Goal: Transaction & Acquisition: Book appointment/travel/reservation

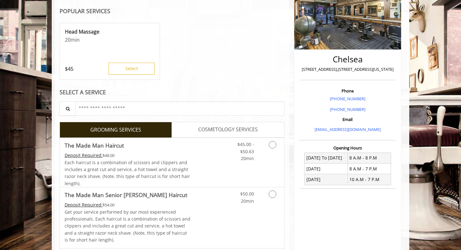
scroll to position [101, 0]
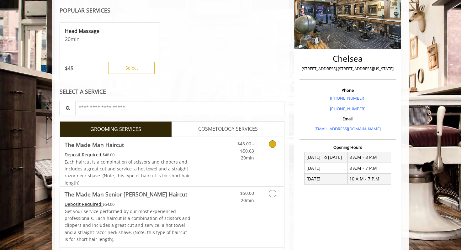
click at [142, 149] on link "The Made Man Haircut Deposit Required: $48.00 Each haircut is a combination of …" at bounding box center [128, 161] width 126 height 49
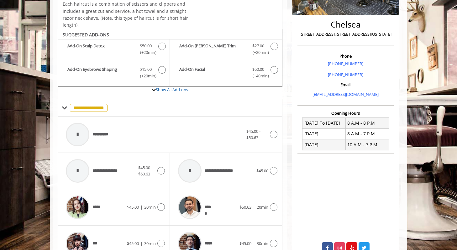
scroll to position [134, 0]
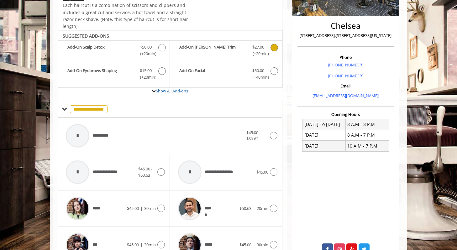
click at [246, 50] on span "Discounted Price $27.00 (+20min )" at bounding box center [258, 50] width 25 height 13
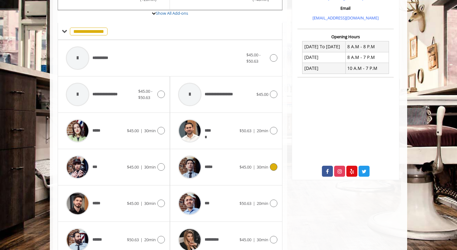
click at [237, 173] on div "*****" at bounding box center [207, 167] width 64 height 30
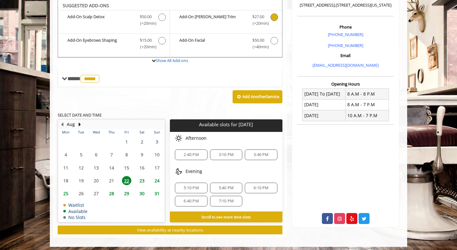
scroll to position [165, 0]
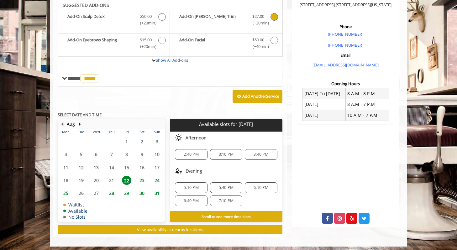
click at [195, 156] on span "2:40 PM" at bounding box center [191, 154] width 15 height 5
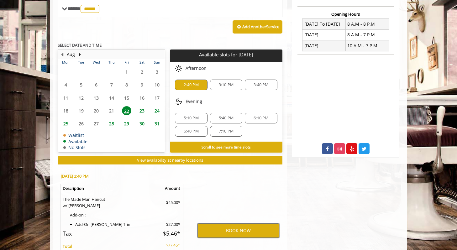
scroll to position [235, 0]
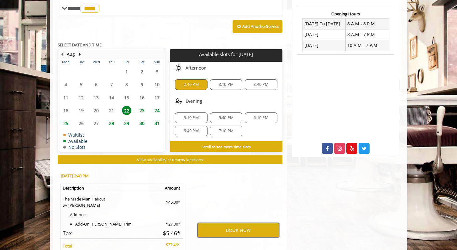
click at [238, 230] on button "BOOK NOW" at bounding box center [239, 230] width 82 height 14
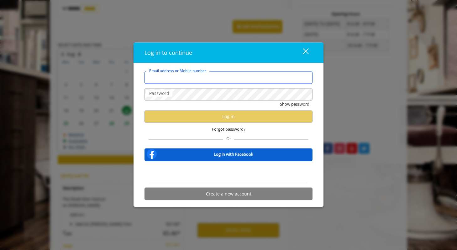
type input "**********"
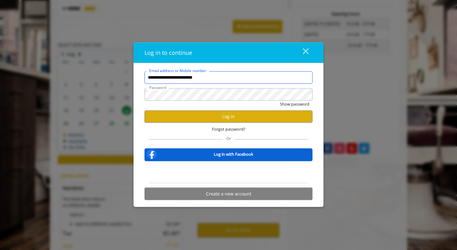
scroll to position [0, 0]
click at [203, 115] on button "Log in" at bounding box center [229, 116] width 168 height 12
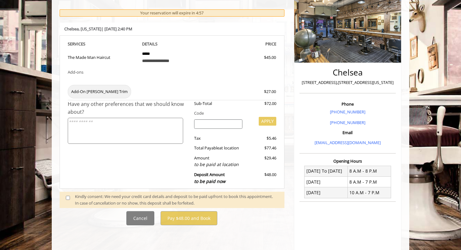
scroll to position [152, 0]
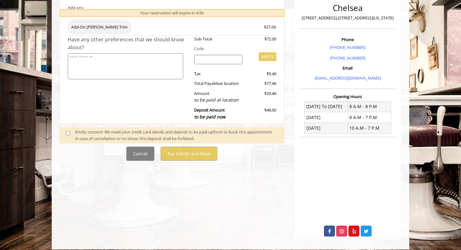
click at [67, 131] on span at bounding box center [70, 135] width 18 height 13
click at [70, 132] on span at bounding box center [70, 135] width 18 height 13
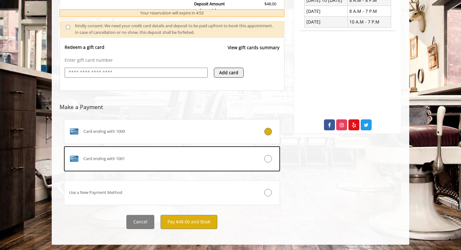
scroll to position [259, 0]
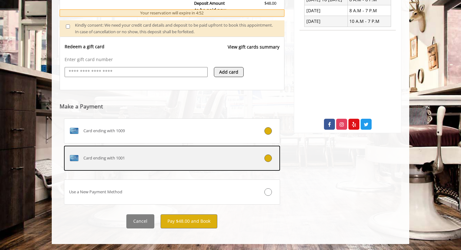
click at [180, 153] on div "Card ending with 1001" at bounding box center [153, 158] width 179 height 10
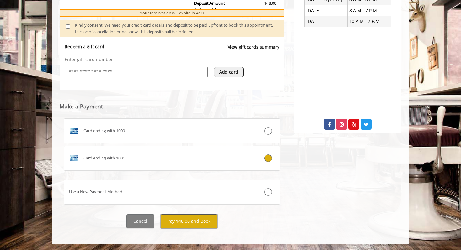
click at [197, 221] on button "Pay $48.00 and Book" at bounding box center [189, 221] width 57 height 14
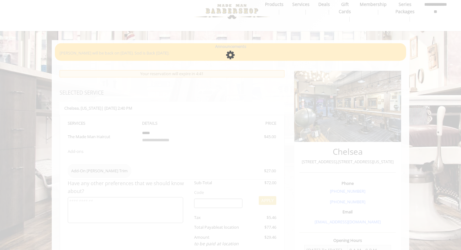
scroll to position [0, 0]
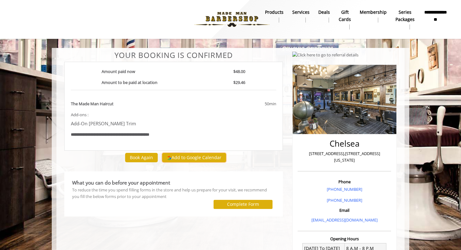
click at [187, 159] on button "Add to Google Calendar" at bounding box center [194, 157] width 64 height 9
